Goal: Information Seeking & Learning: Learn about a topic

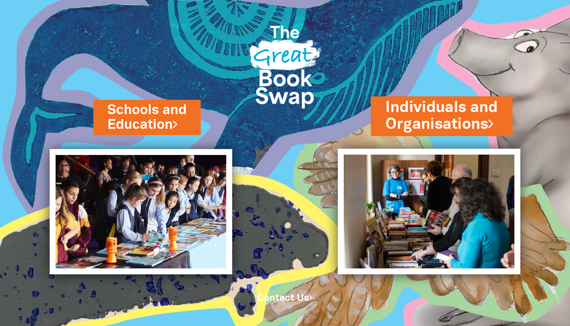
click at [421, 131] on link "Individuals and Organisations" at bounding box center [442, 115] width 112 height 37
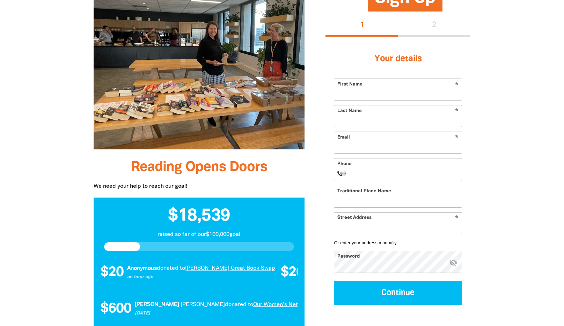
scroll to position [597, 0]
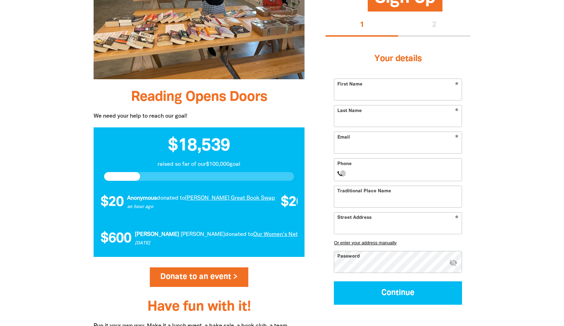
click at [380, 242] on p "19 days ago" at bounding box center [458, 243] width 157 height 7
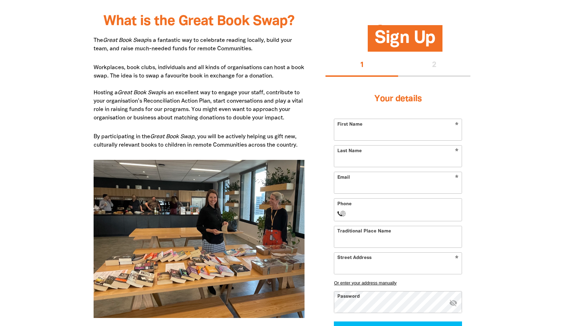
scroll to position [354, 0]
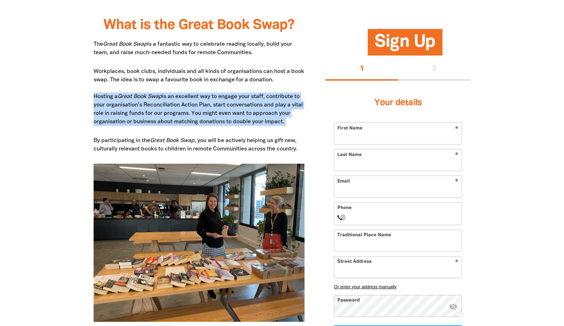
drag, startPoint x: 93, startPoint y: 96, endPoint x: 178, endPoint y: 130, distance: 92.0
click at [196, 110] on p "Workplaces, book clubs, individuals and all kinds of organisations can host a b…" at bounding box center [199, 96] width 211 height 59
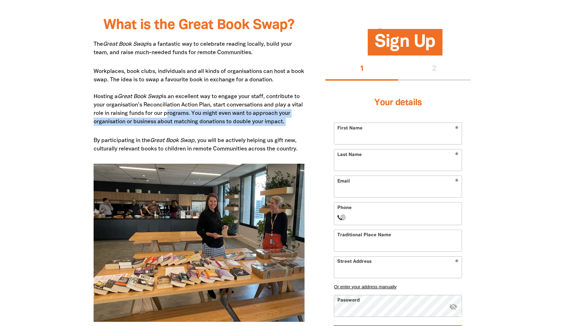
drag, startPoint x: 210, startPoint y: 128, endPoint x: 178, endPoint y: 113, distance: 35.2
click at [178, 113] on p "Workplaces, book clubs, individuals and all kinds of organisations can host a b…" at bounding box center [199, 96] width 211 height 59
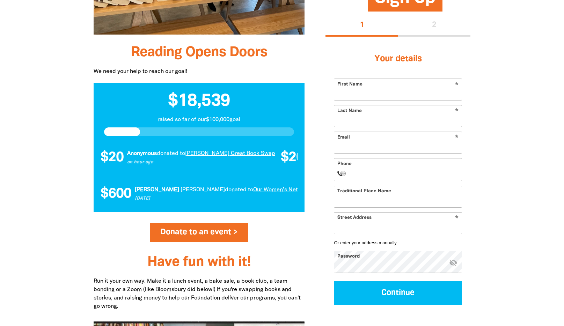
scroll to position [641, 0]
